Goal: Information Seeking & Learning: Learn about a topic

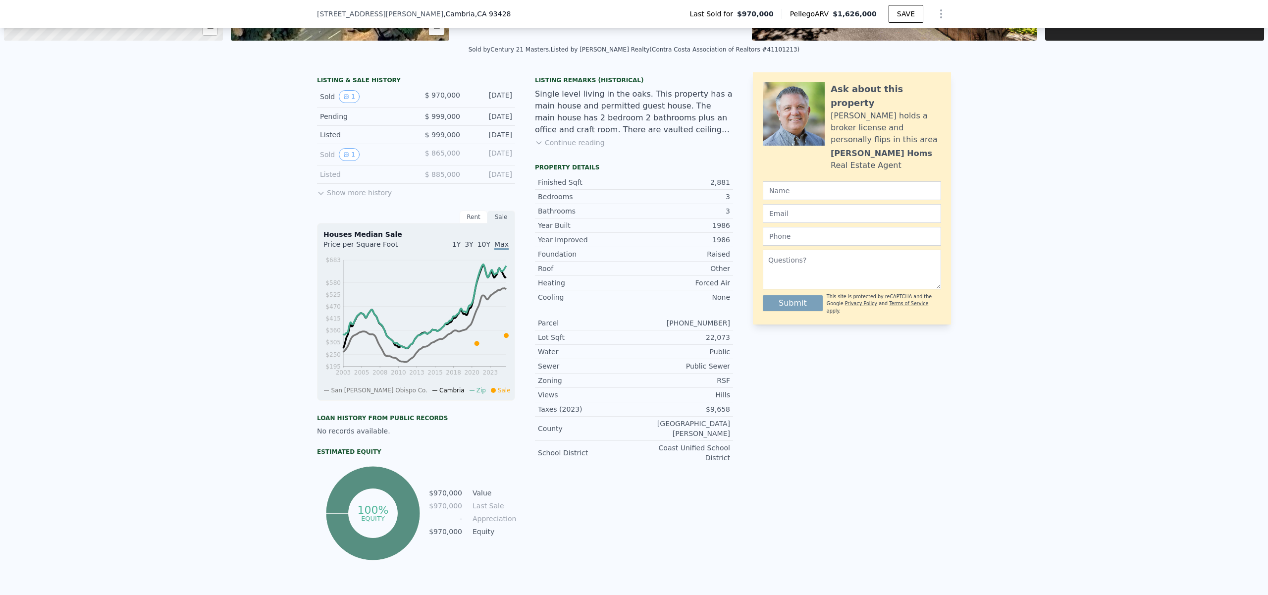
scroll to position [205, 0]
click at [340, 193] on button "Show more history" at bounding box center [354, 191] width 75 height 14
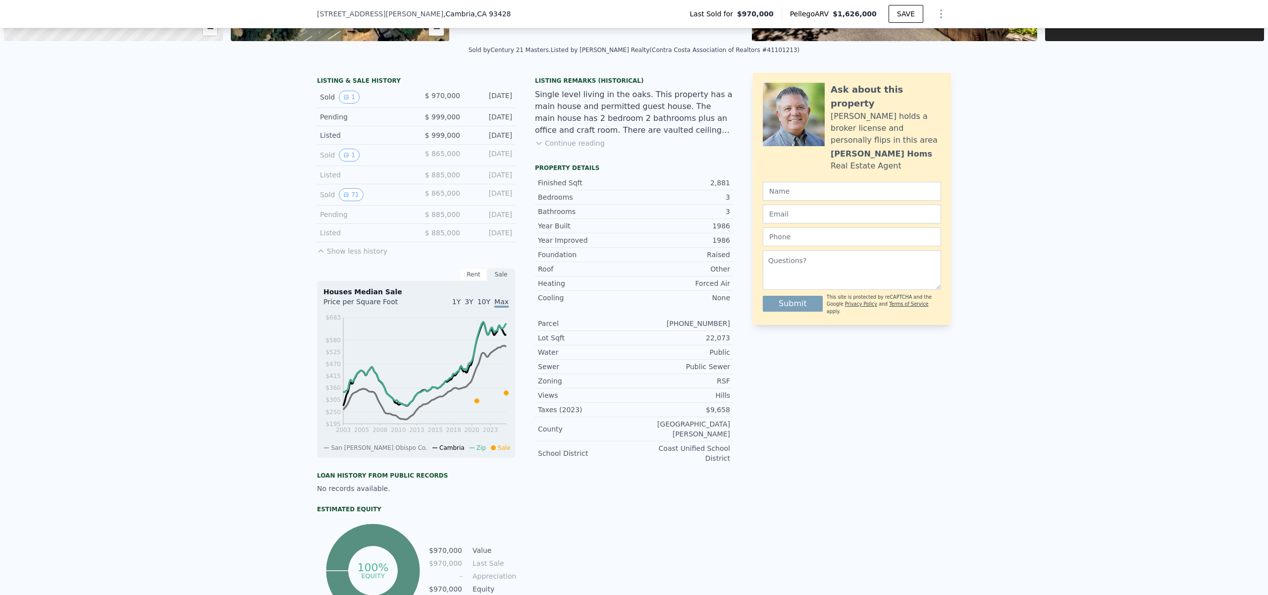
click at [447, 234] on span "$ 885,000" at bounding box center [442, 233] width 35 height 8
click at [431, 194] on span "$ 865,000" at bounding box center [442, 193] width 35 height 8
click at [348, 196] on button "71" at bounding box center [351, 194] width 24 height 13
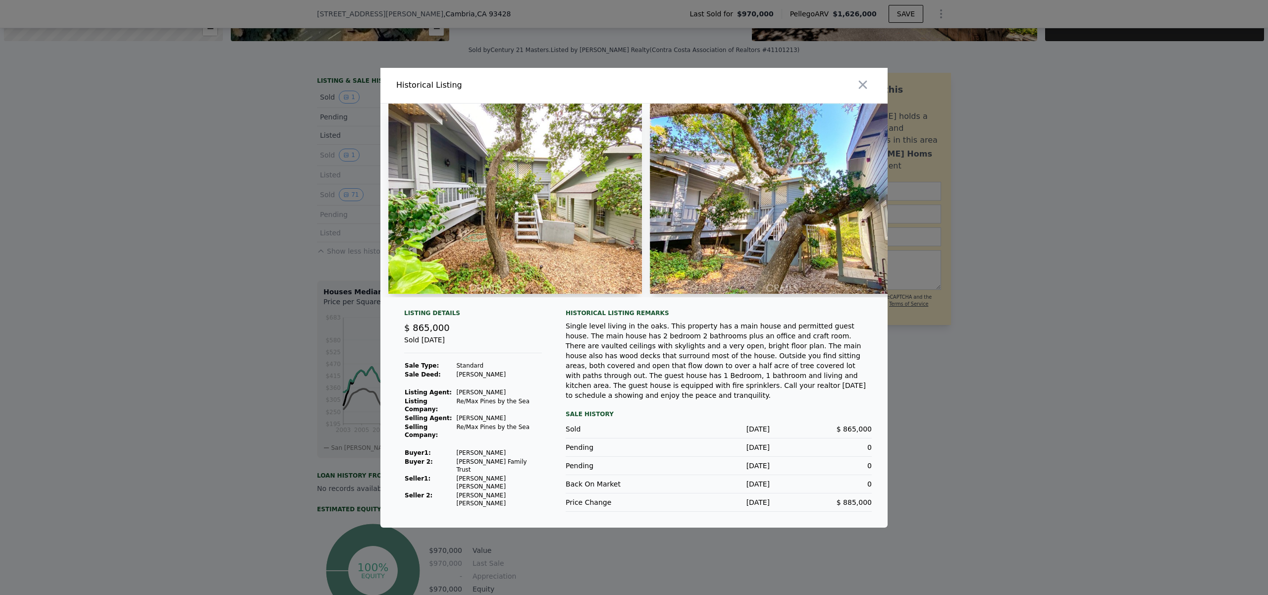
click at [543, 230] on img at bounding box center [515, 199] width 254 height 190
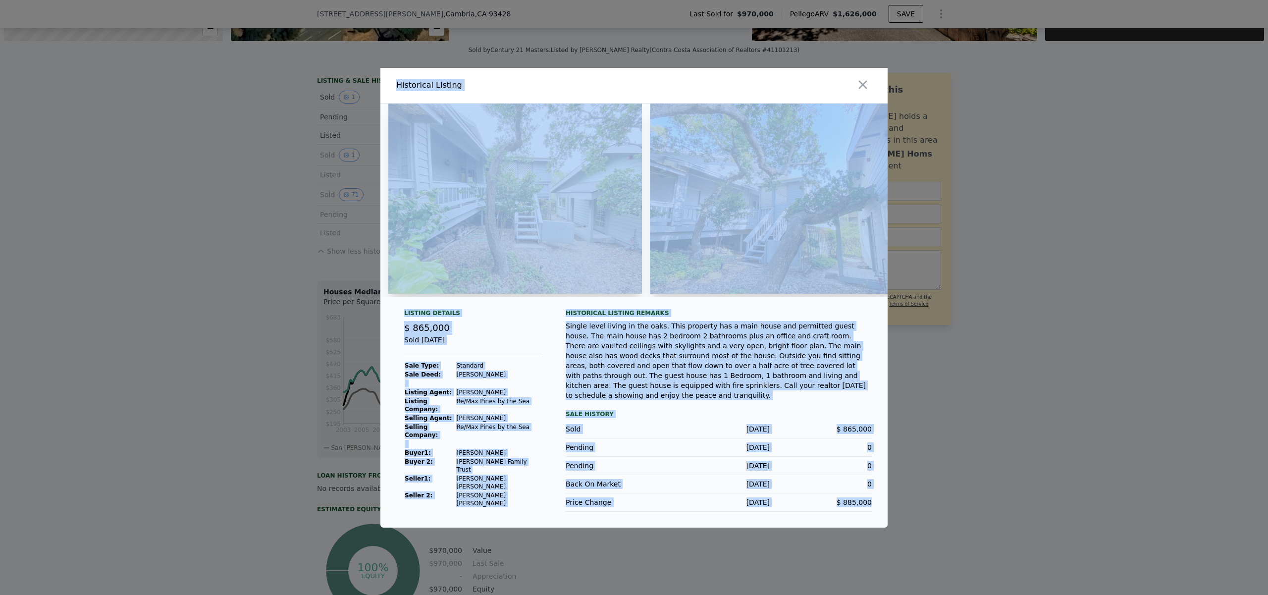
drag, startPoint x: 883, startPoint y: 520, endPoint x: 814, endPoint y: 397, distance: 141.0
click at [1005, 583] on div "​ Historical Listing Listing Details $ 865,000 Sold [DATE] Sale Type: Standard …" at bounding box center [634, 297] width 1268 height 595
drag, startPoint x: 658, startPoint y: 203, endPoint x: 660, endPoint y: 186, distance: 16.4
click at [658, 202] on img at bounding box center [777, 199] width 254 height 190
click at [626, 160] on img at bounding box center [515, 199] width 254 height 190
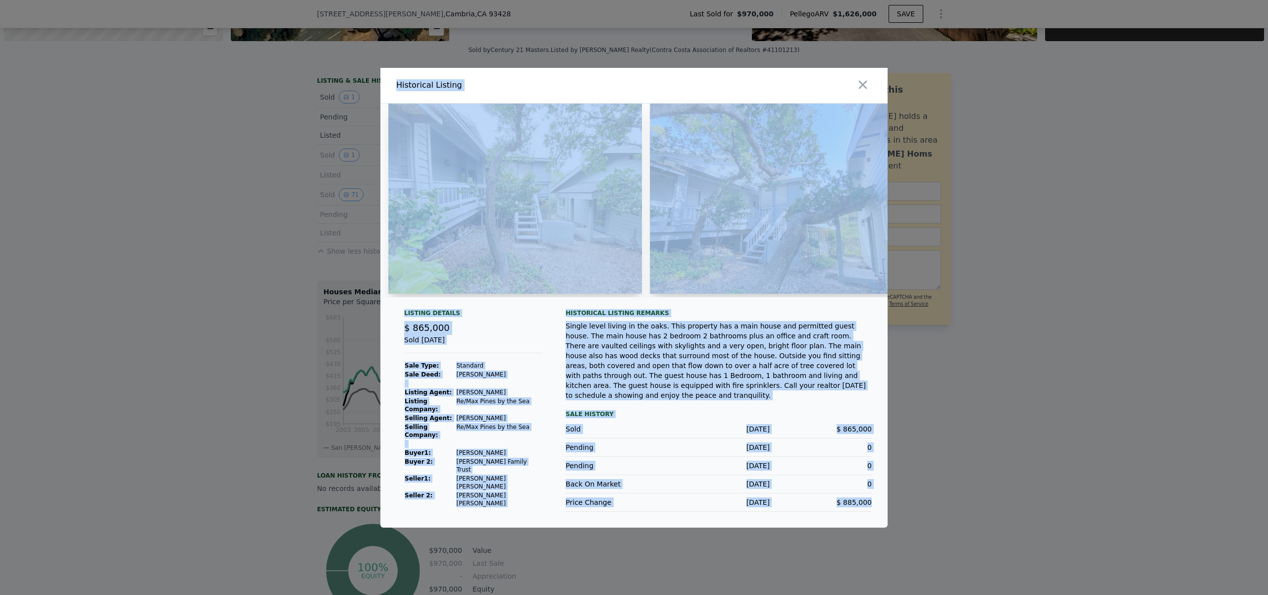
drag, startPoint x: 816, startPoint y: 121, endPoint x: 815, endPoint y: 114, distance: 7.5
click at [815, 120] on img at bounding box center [777, 199] width 254 height 190
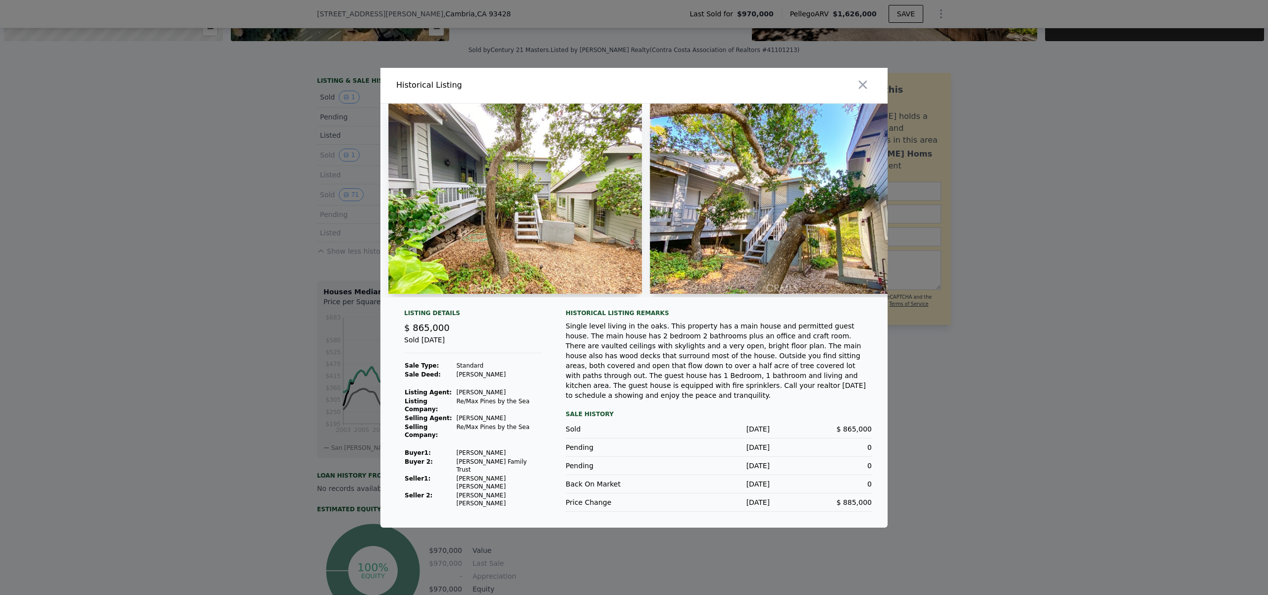
click at [860, 77] on div at bounding box center [763, 85] width 250 height 35
click at [703, 217] on img at bounding box center [777, 199] width 254 height 190
drag, startPoint x: 489, startPoint y: 207, endPoint x: 492, endPoint y: 212, distance: 6.6
click at [489, 207] on img at bounding box center [515, 199] width 254 height 190
click at [861, 86] on icon "button" at bounding box center [863, 84] width 8 height 8
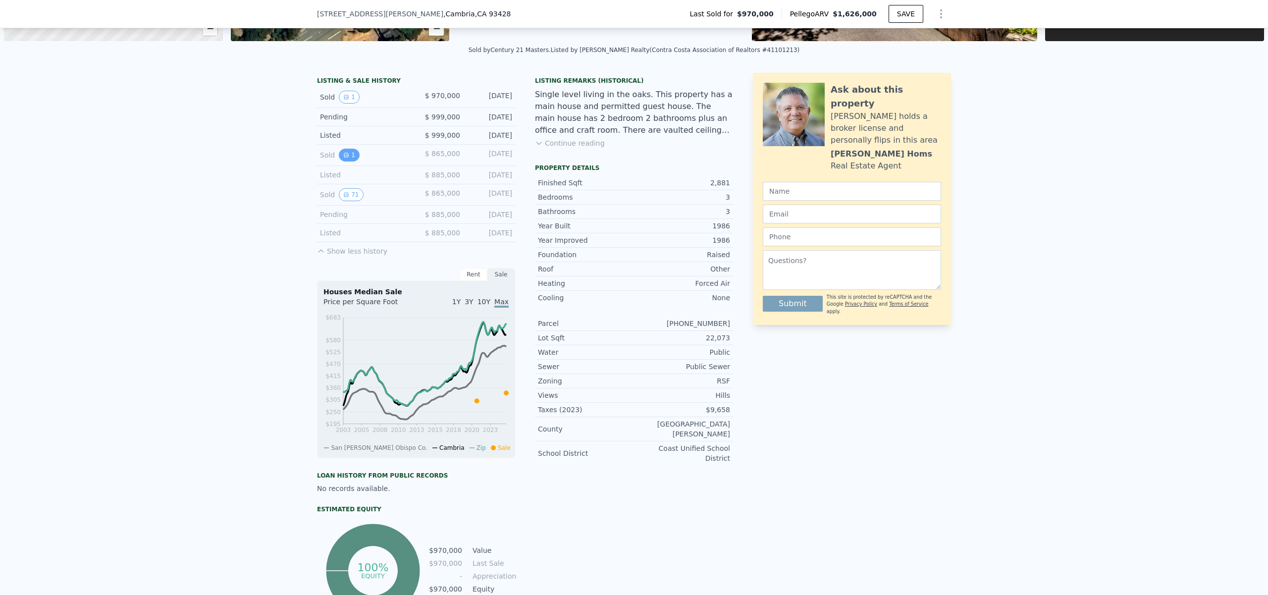
click at [348, 152] on button "1" at bounding box center [349, 155] width 21 height 13
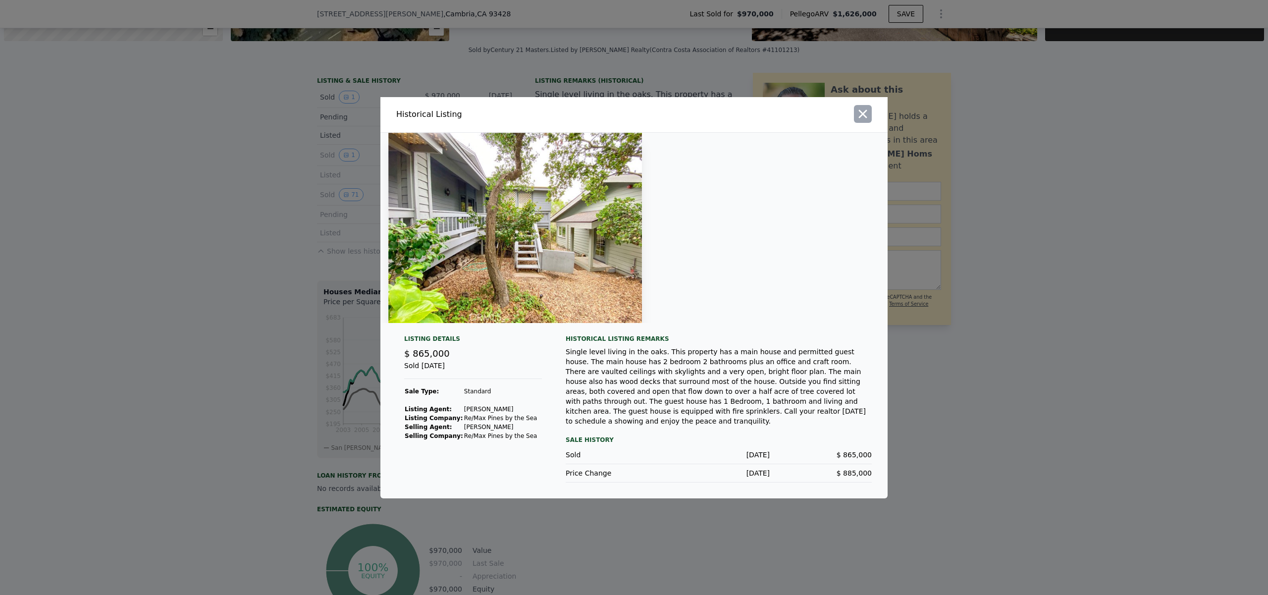
click at [860, 119] on icon "button" at bounding box center [863, 114] width 14 height 14
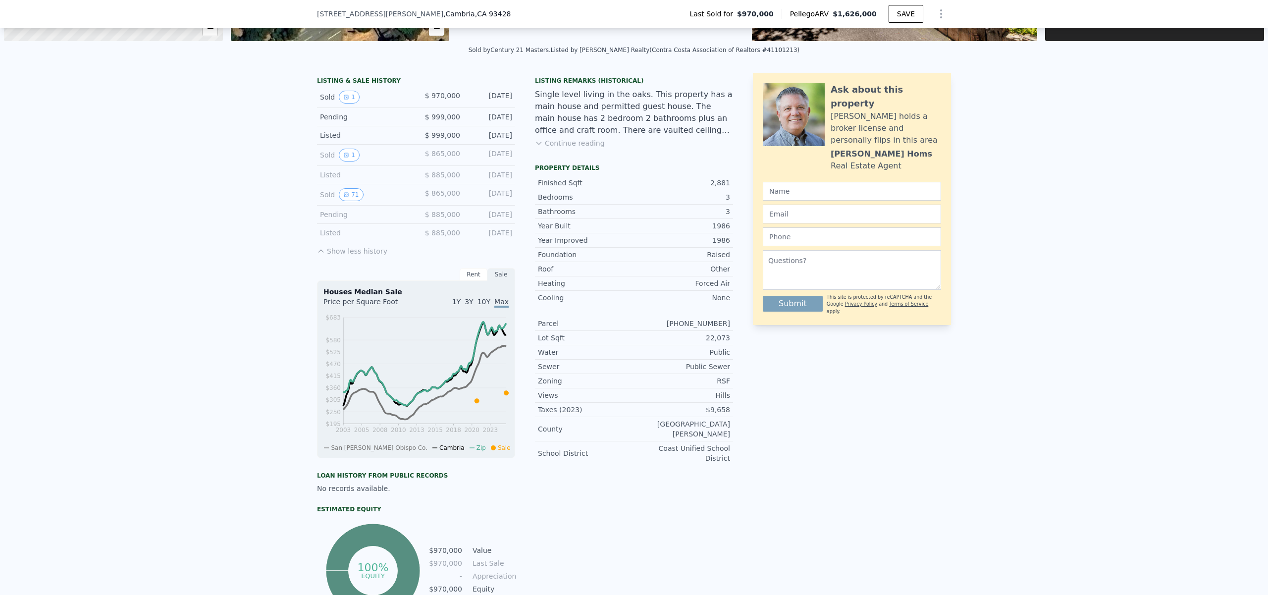
click at [268, 199] on div "LISTING & SALE HISTORY Sold 1 $ 970,000 [DATE] Pending $ 999,000 [DATE] Listed …" at bounding box center [634, 364] width 1268 height 599
click at [351, 192] on button "71" at bounding box center [351, 194] width 24 height 13
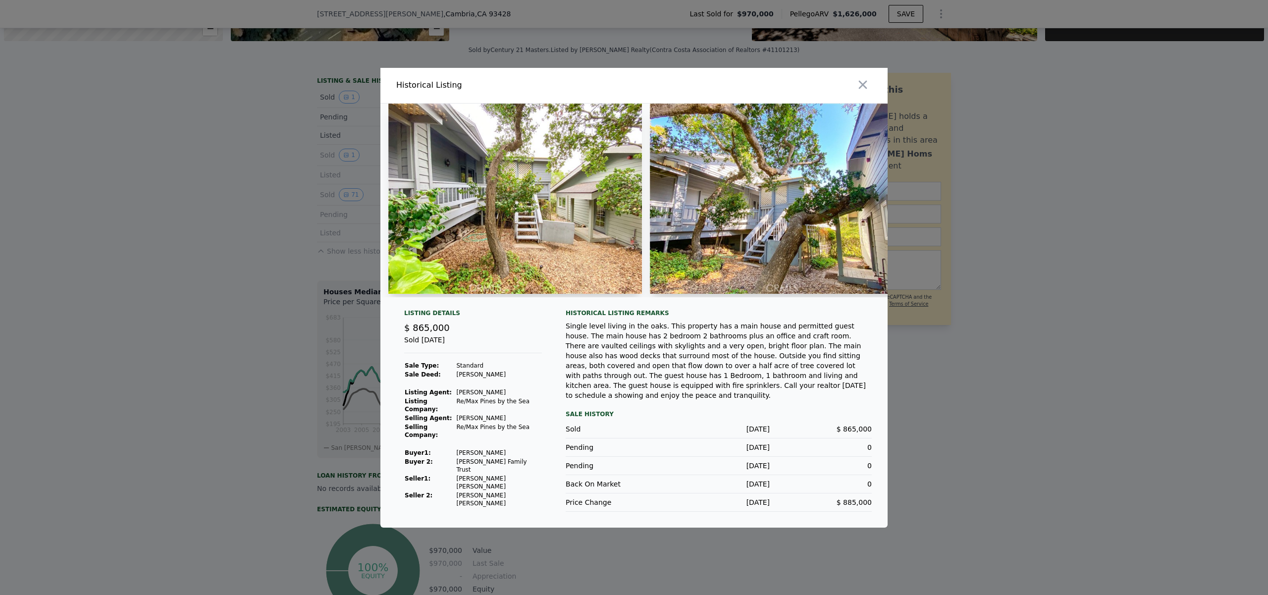
click at [660, 207] on img at bounding box center [777, 199] width 254 height 190
click at [532, 216] on img at bounding box center [515, 199] width 254 height 190
drag, startPoint x: 509, startPoint y: 250, endPoint x: 493, endPoint y: 258, distance: 17.9
click at [509, 251] on img at bounding box center [515, 199] width 254 height 190
drag, startPoint x: 404, startPoint y: 299, endPoint x: 411, endPoint y: 300, distance: 6.5
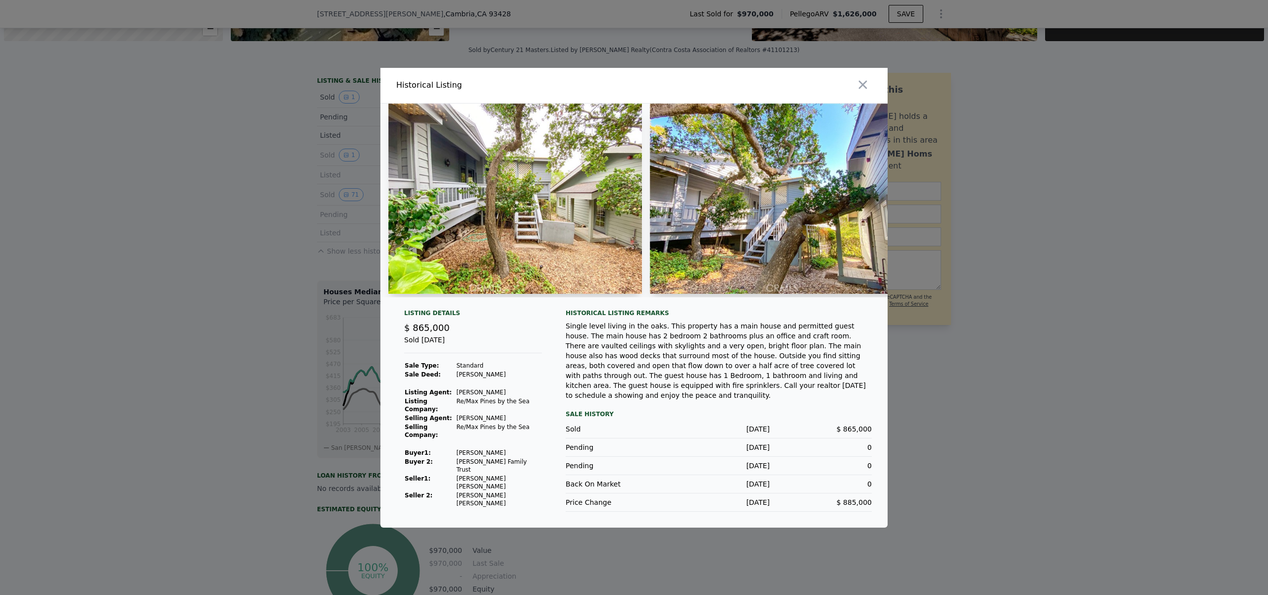
click at [417, 297] on div at bounding box center [511, 201] width 262 height 194
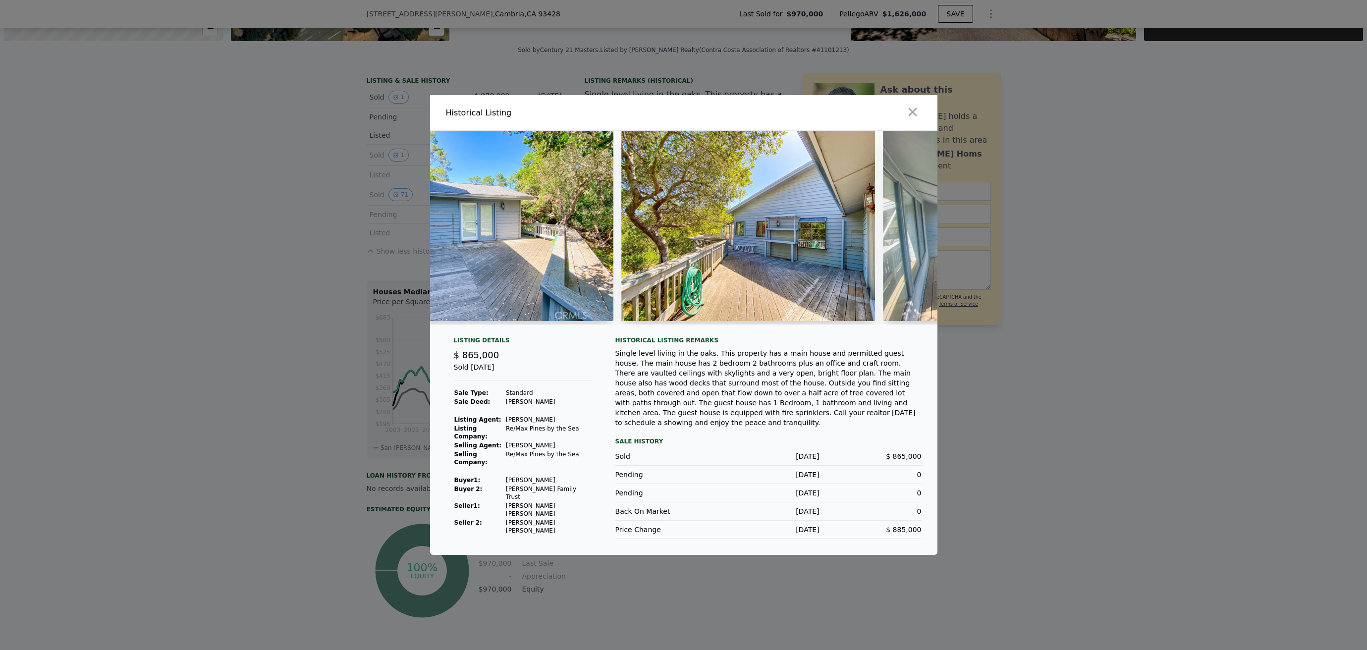
scroll to position [0, 3257]
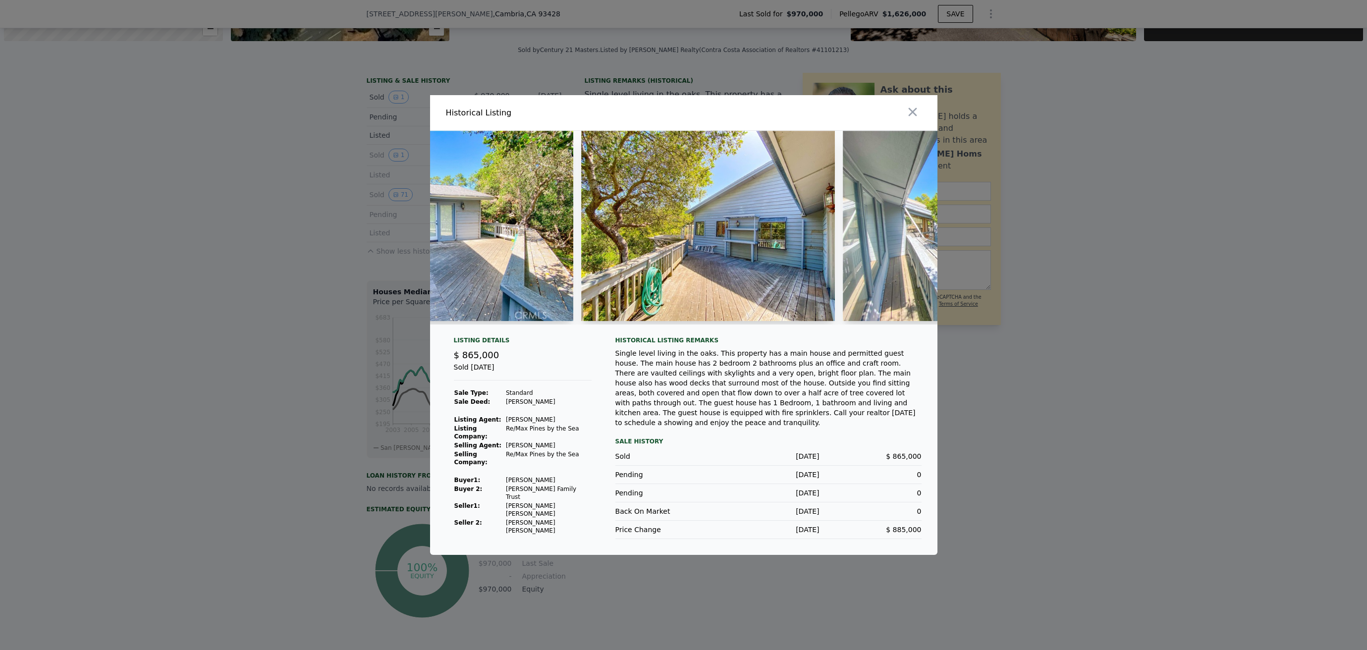
click at [680, 227] on img at bounding box center [708, 226] width 254 height 190
drag, startPoint x: 680, startPoint y: 227, endPoint x: 686, endPoint y: 239, distance: 12.8
click at [680, 228] on img at bounding box center [708, 226] width 254 height 190
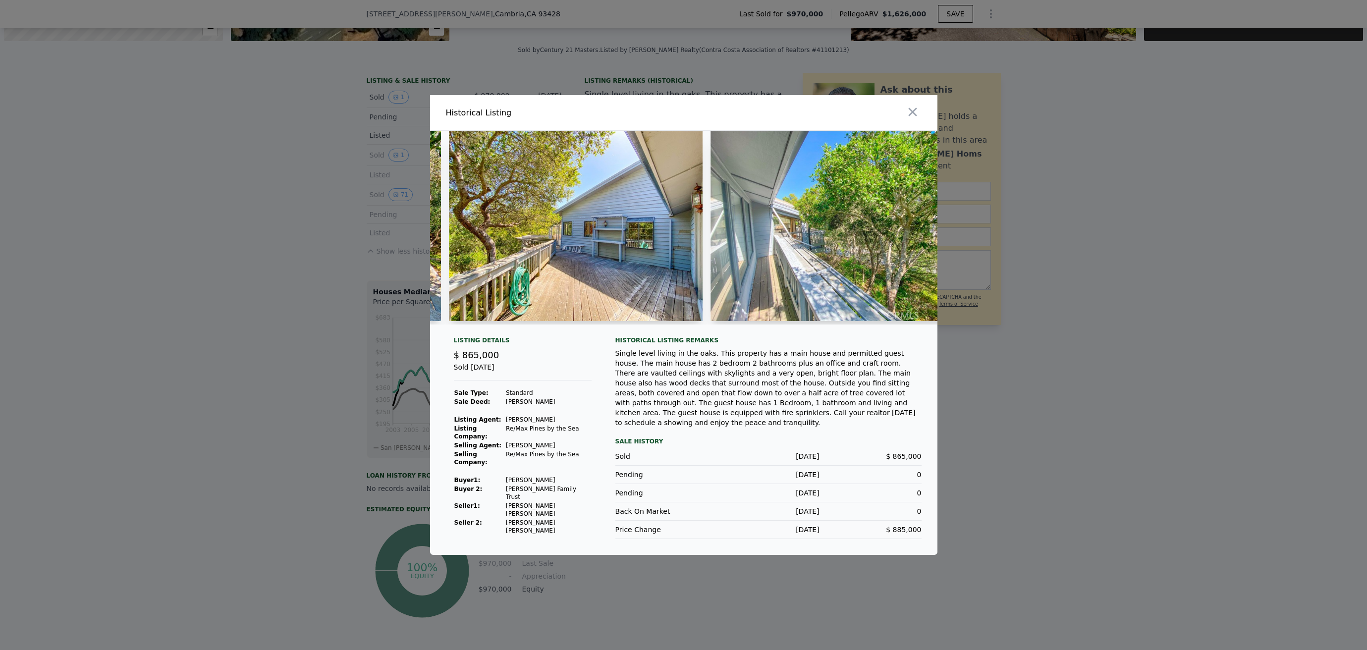
scroll to position [0, 3389]
click at [571, 324] on div at bounding box center [576, 228] width 254 height 194
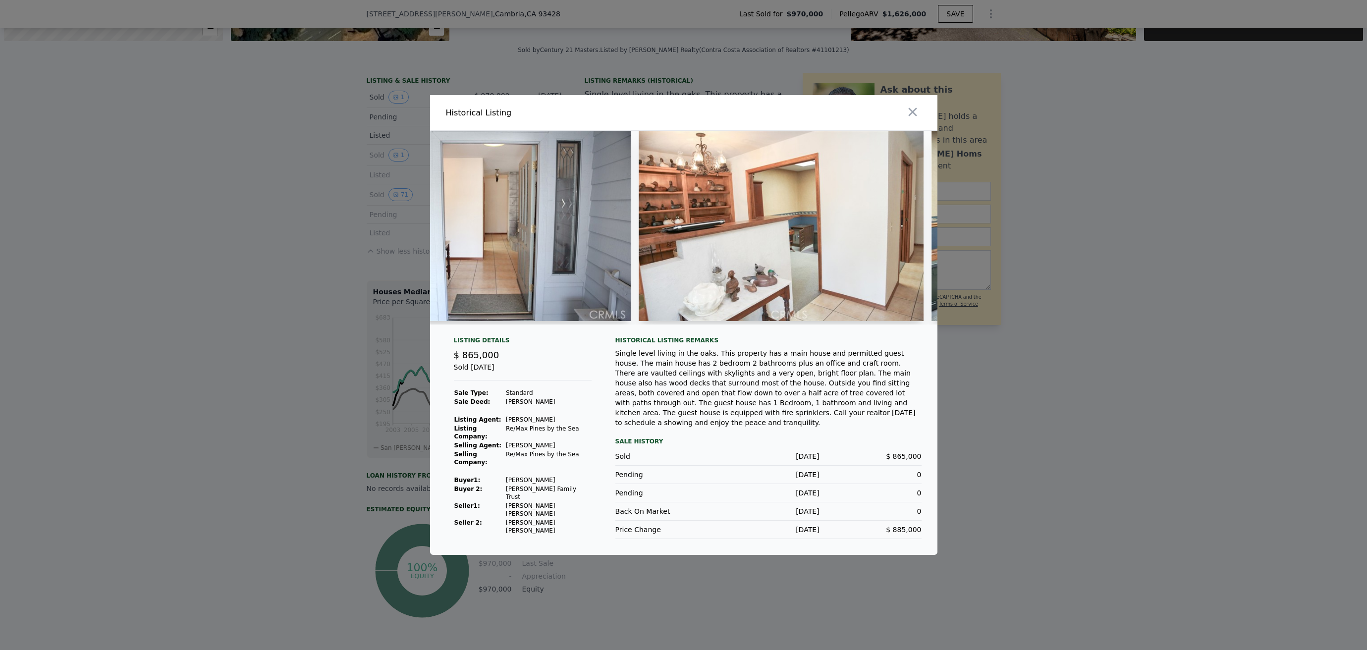
scroll to position [0, 6478]
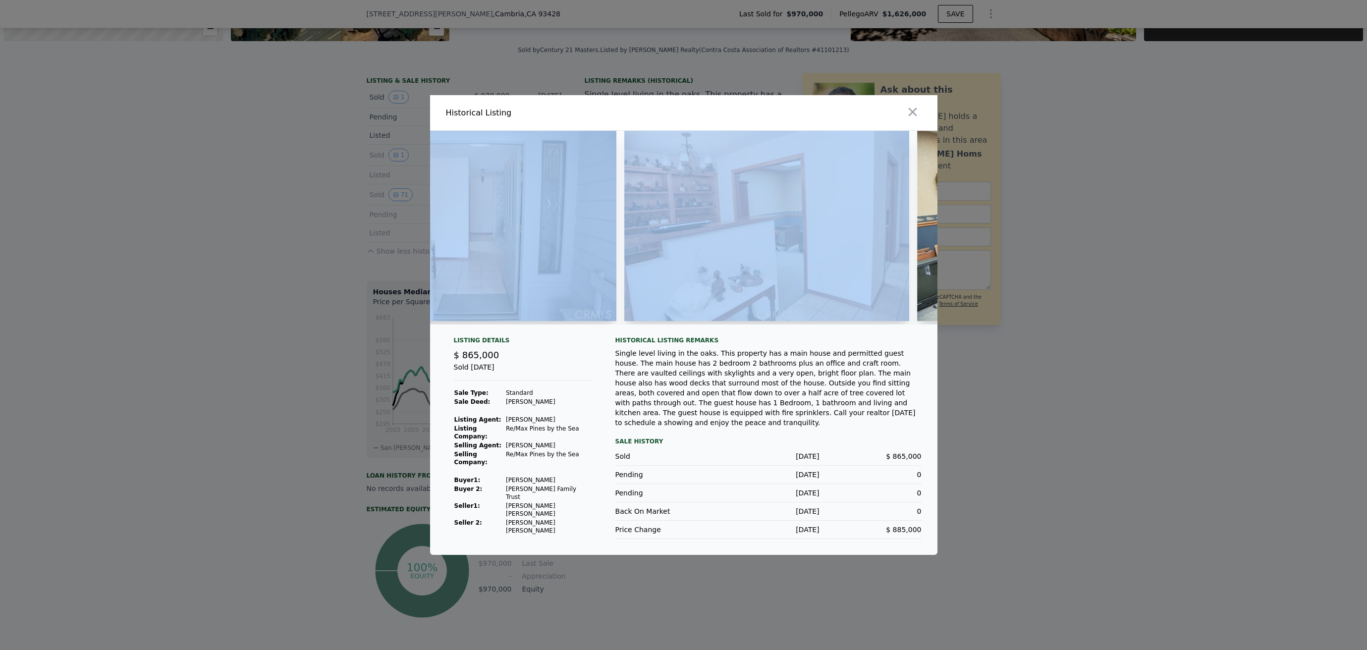
drag, startPoint x: 666, startPoint y: 326, endPoint x: 674, endPoint y: 327, distance: 8.1
click at [675, 324] on div at bounding box center [683, 228] width 507 height 194
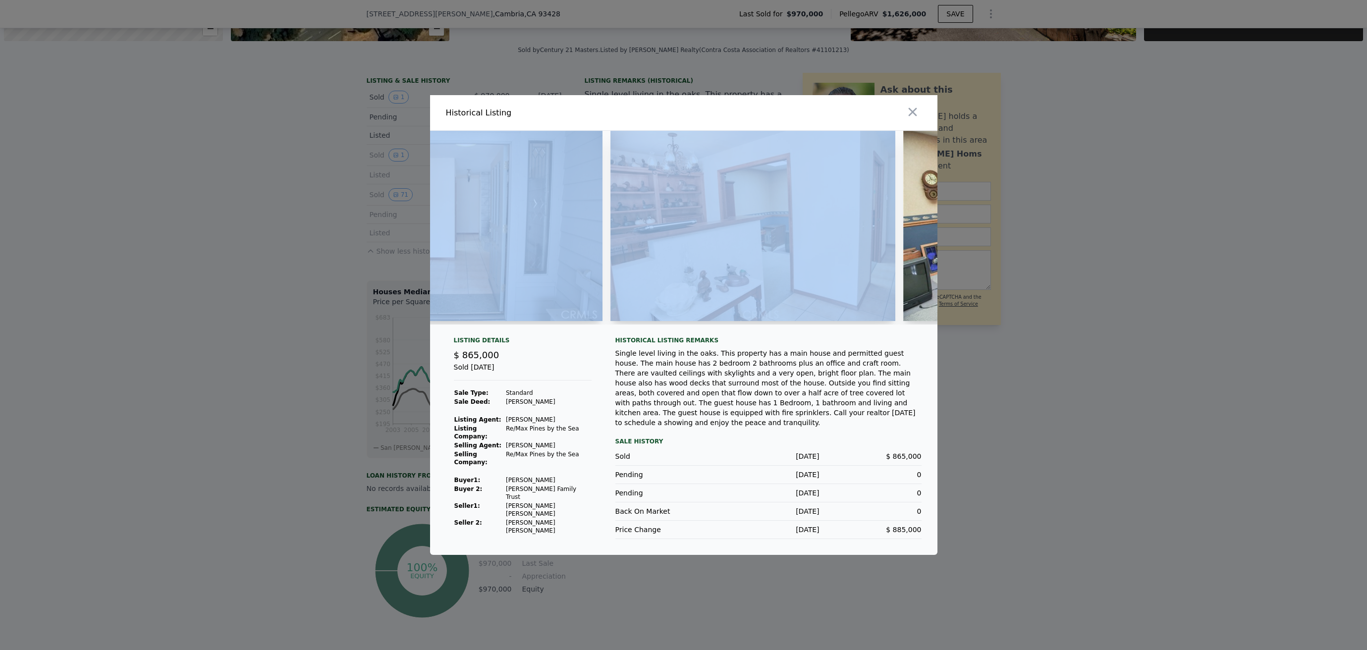
scroll to position [0, 6521]
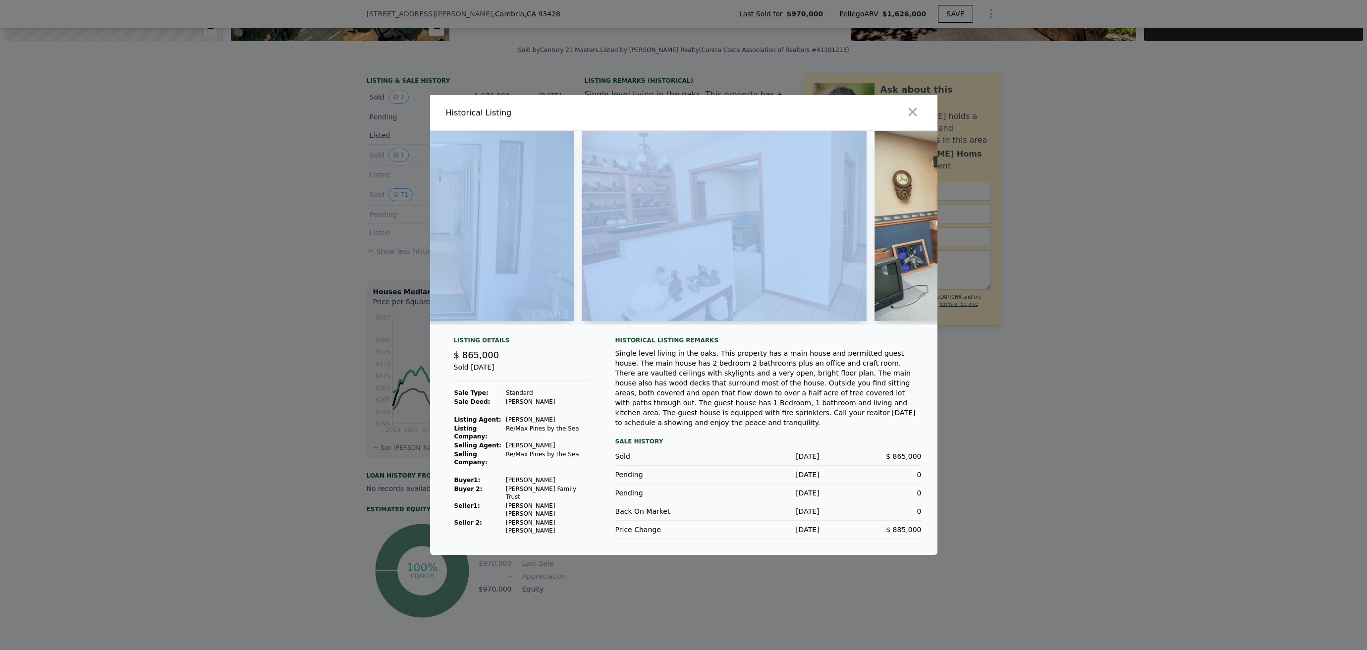
click at [719, 332] on div at bounding box center [683, 232] width 507 height 202
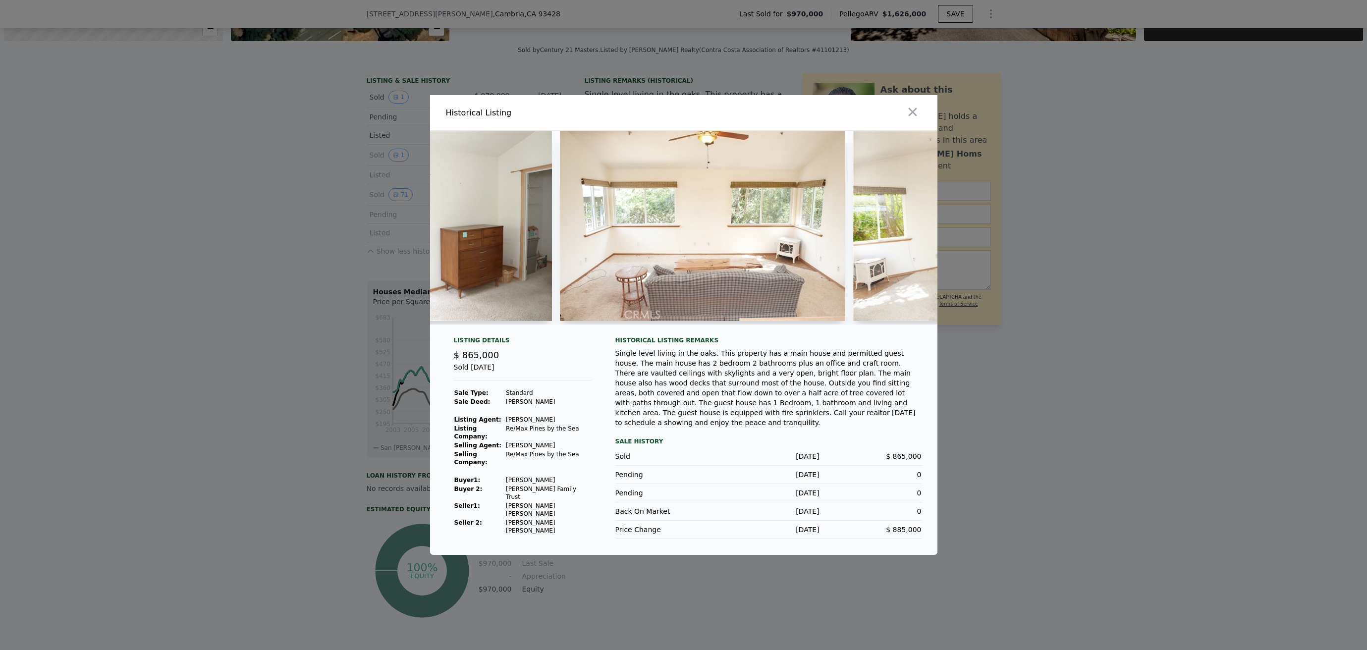
scroll to position [0, 16916]
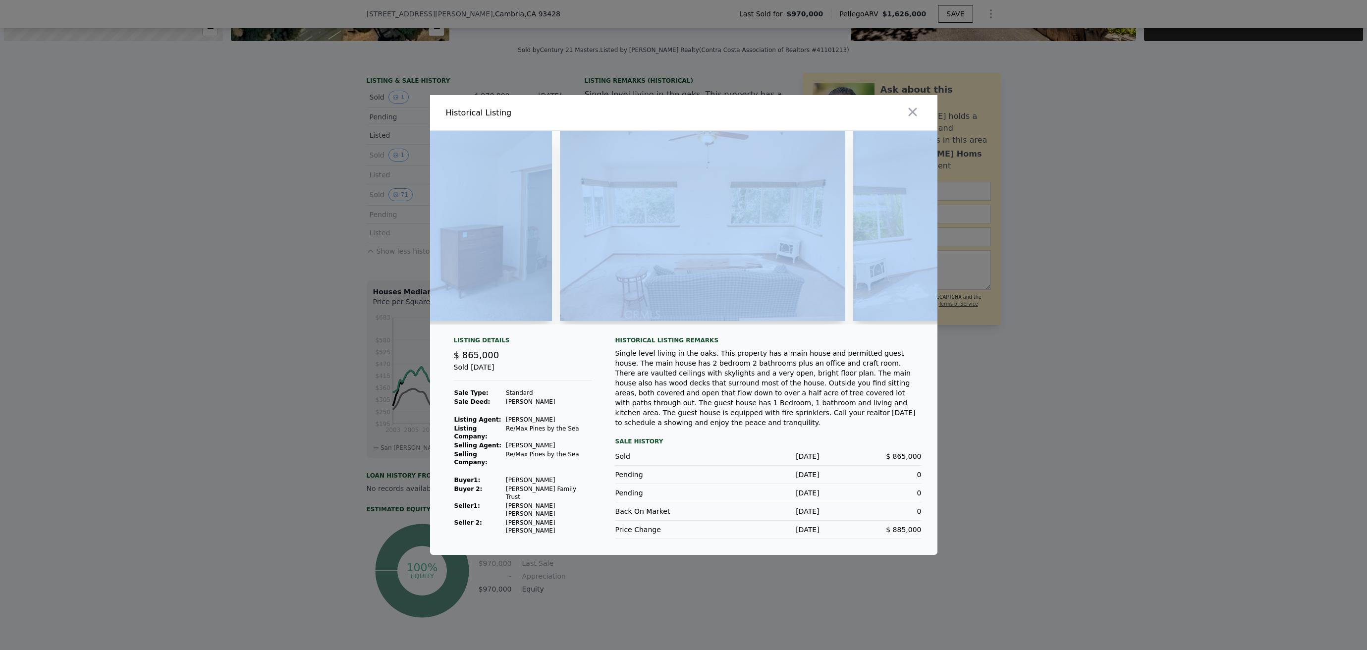
click at [891, 324] on div at bounding box center [683, 228] width 507 height 194
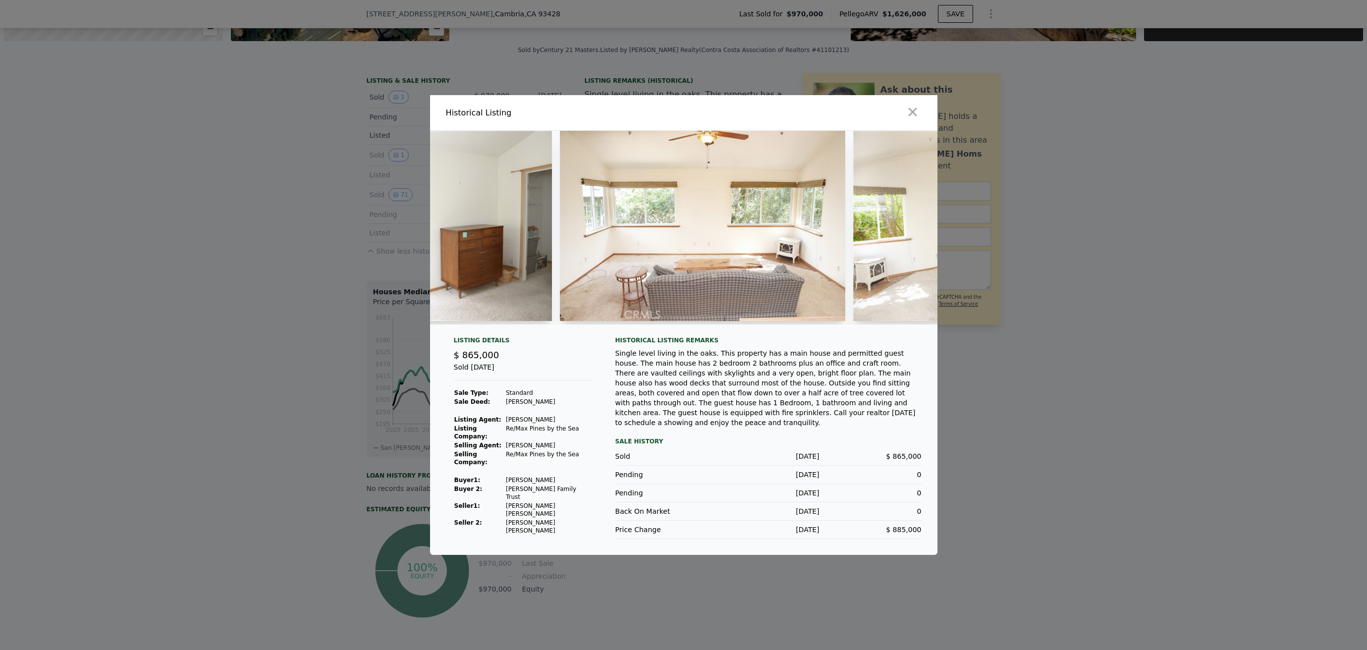
click at [887, 330] on div at bounding box center [683, 232] width 507 height 202
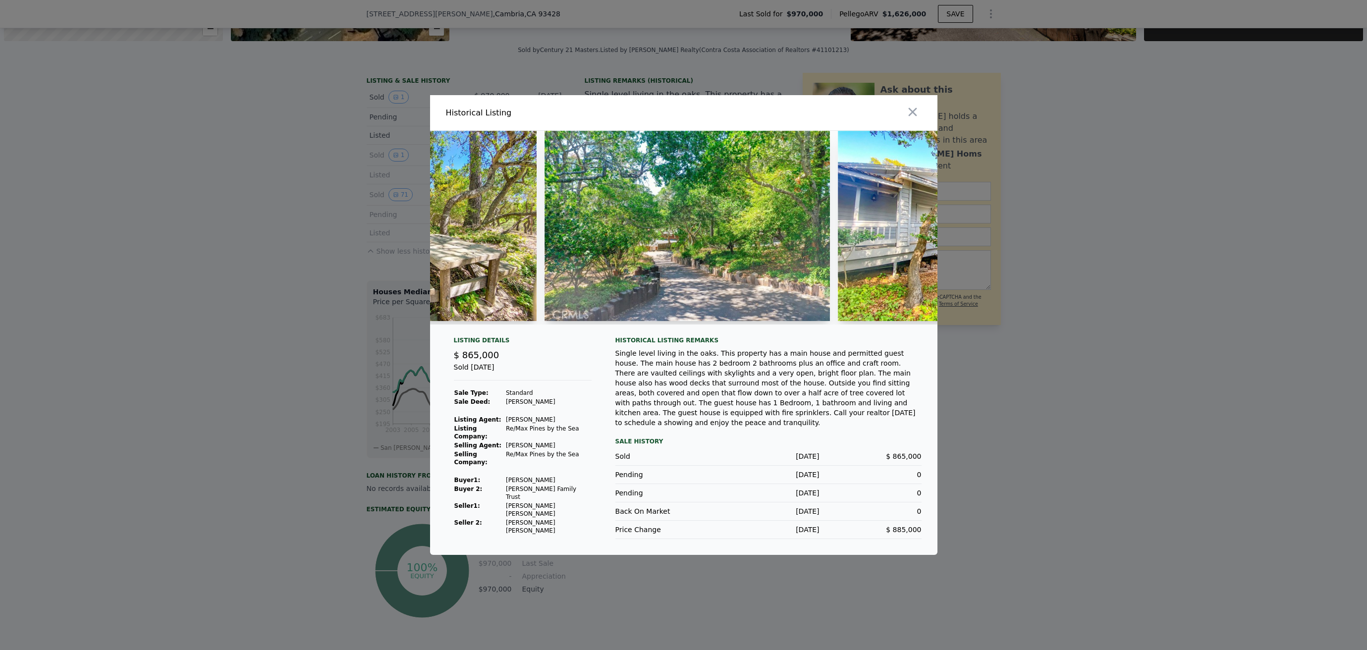
scroll to position [0, 18820]
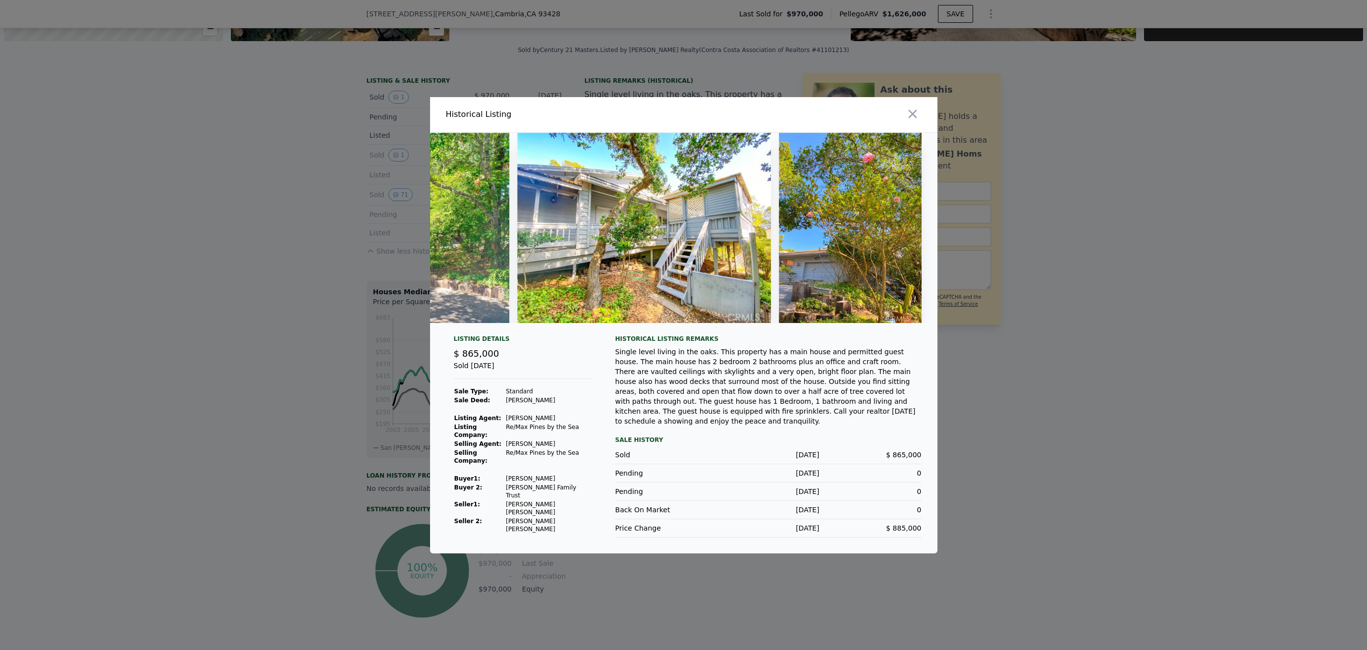
click at [914, 114] on icon "button" at bounding box center [912, 113] width 8 height 8
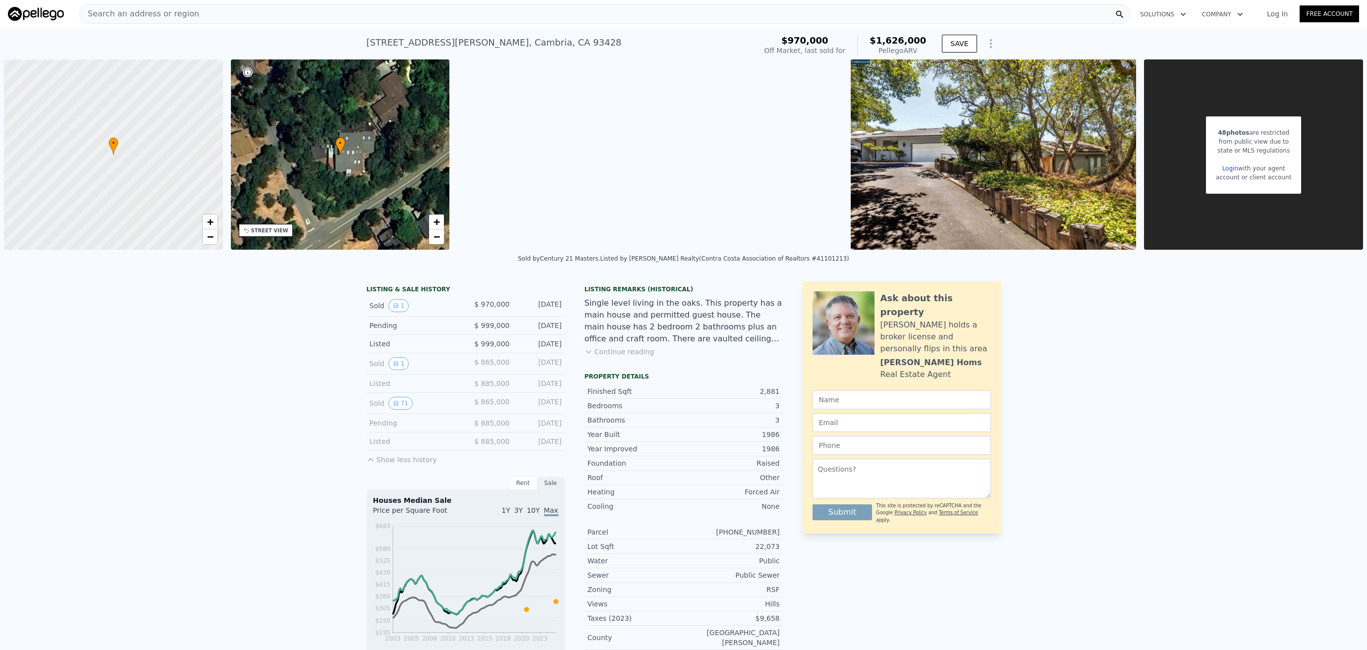
scroll to position [0, 0]
click at [393, 308] on icon "View historical data" at bounding box center [396, 306] width 6 height 6
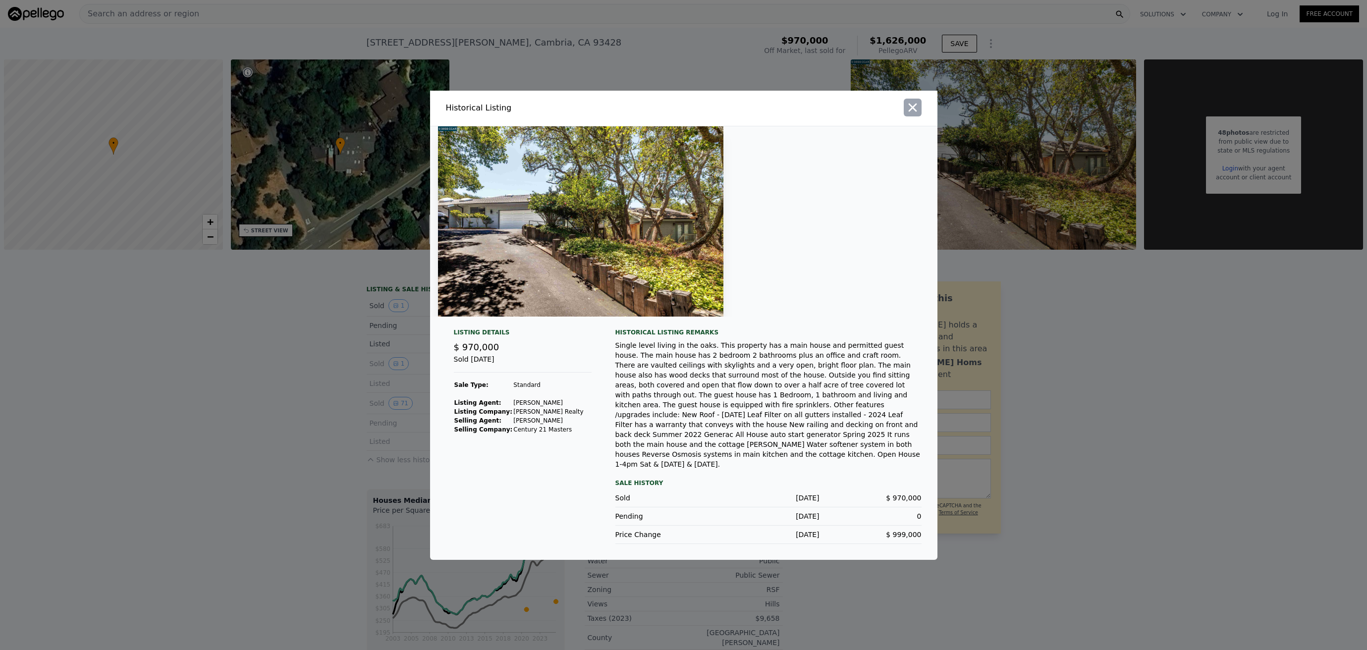
click at [914, 111] on icon "button" at bounding box center [912, 107] width 8 height 8
